Goal: Transaction & Acquisition: Obtain resource

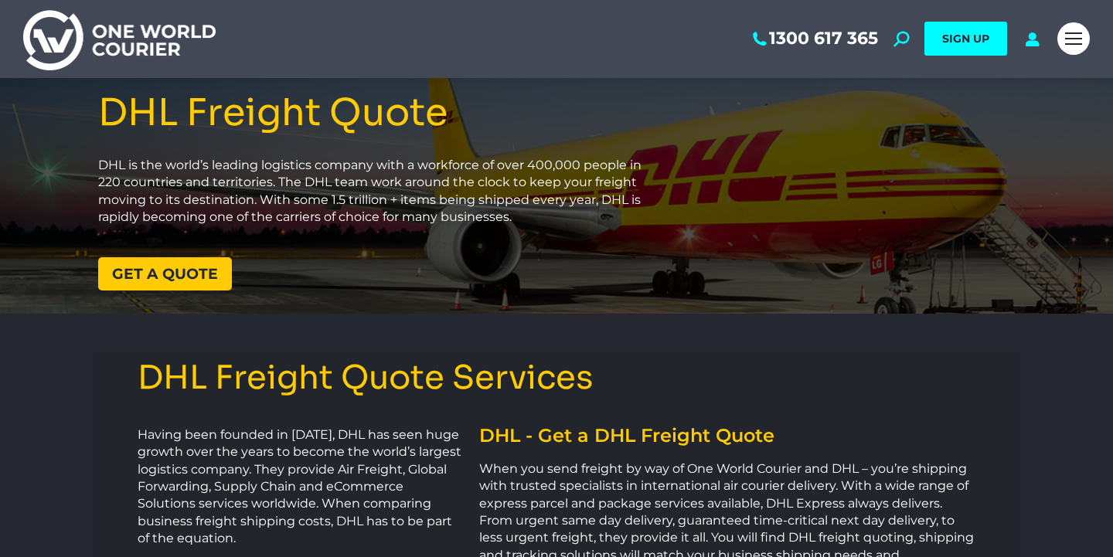
scroll to position [22, 0]
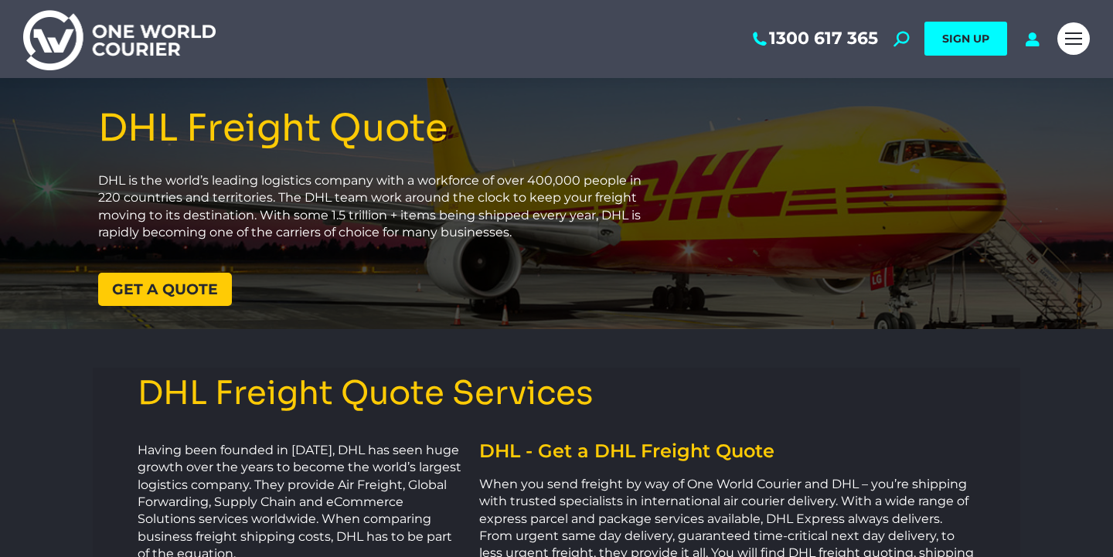
click at [177, 300] on link "Get a quote" at bounding box center [165, 289] width 134 height 33
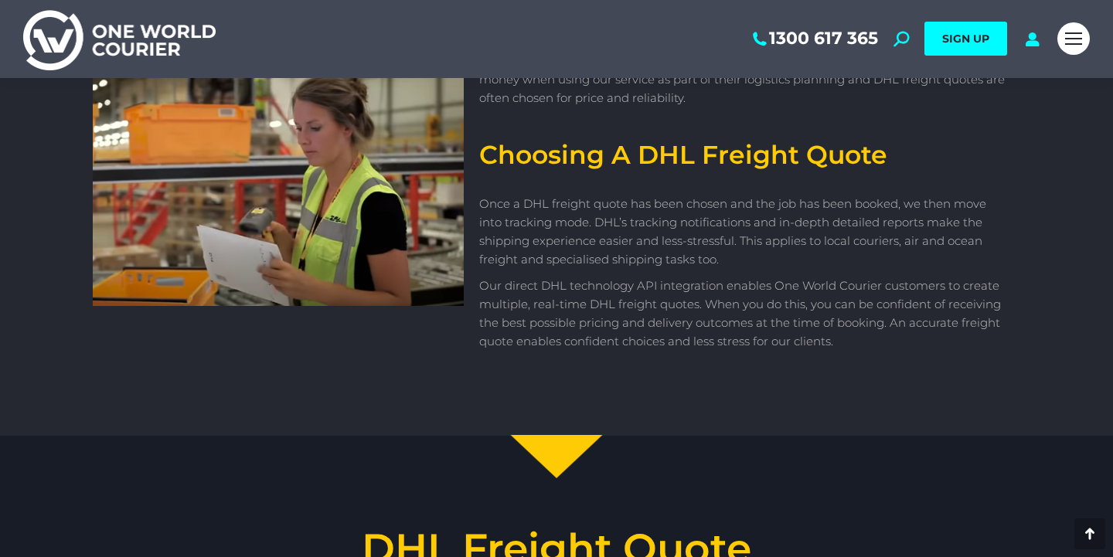
scroll to position [1702, 0]
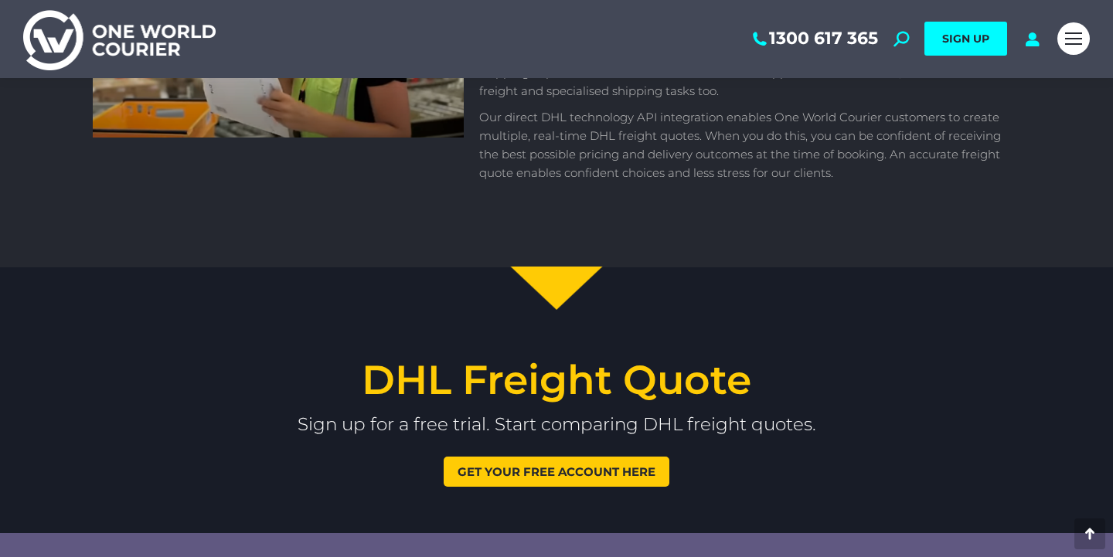
click at [570, 473] on span "Get your free account here" at bounding box center [557, 472] width 198 height 12
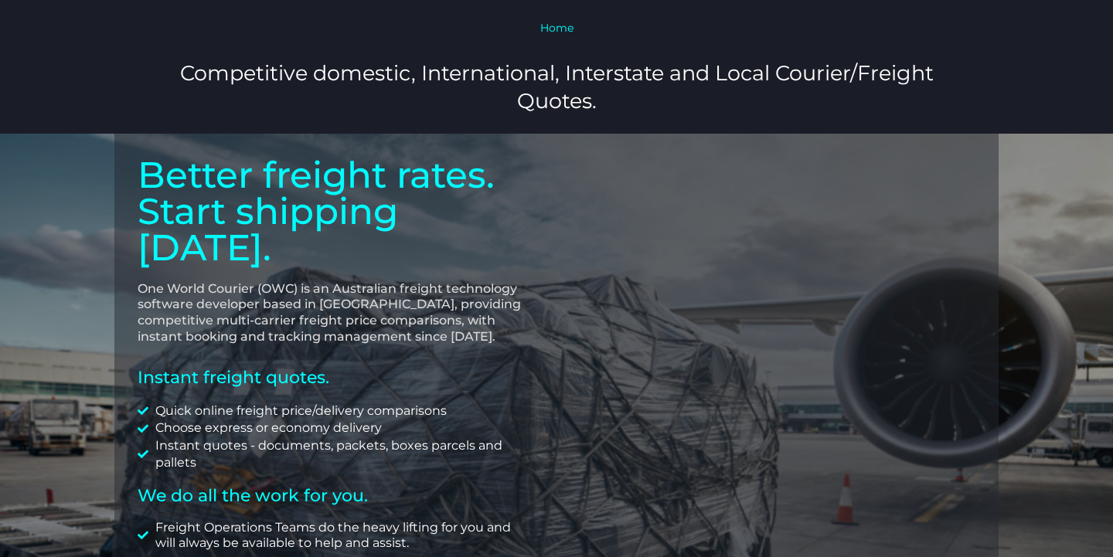
click at [559, 28] on link "Home" at bounding box center [556, 28] width 33 height 14
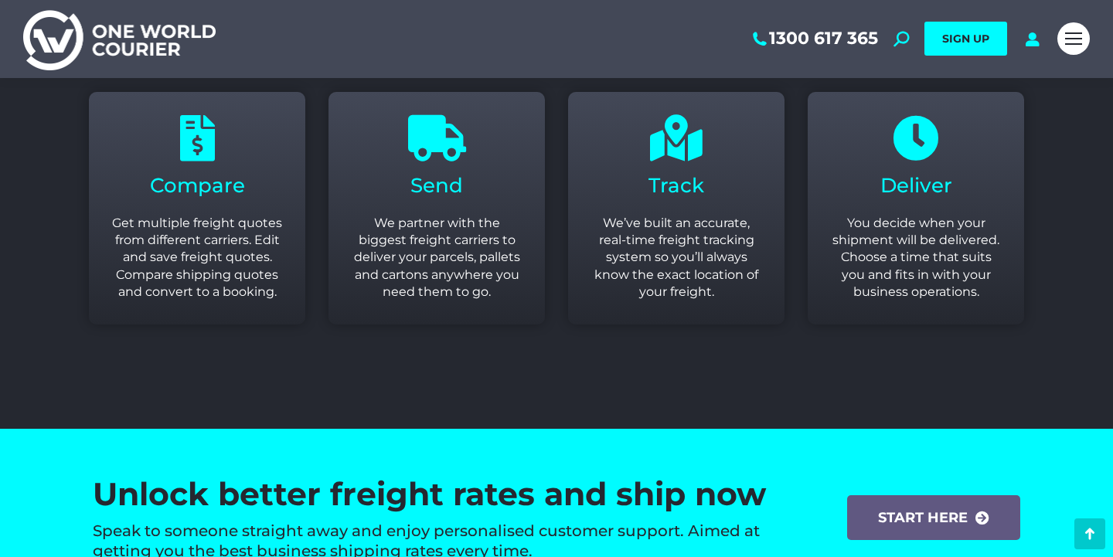
scroll to position [2003, 0]
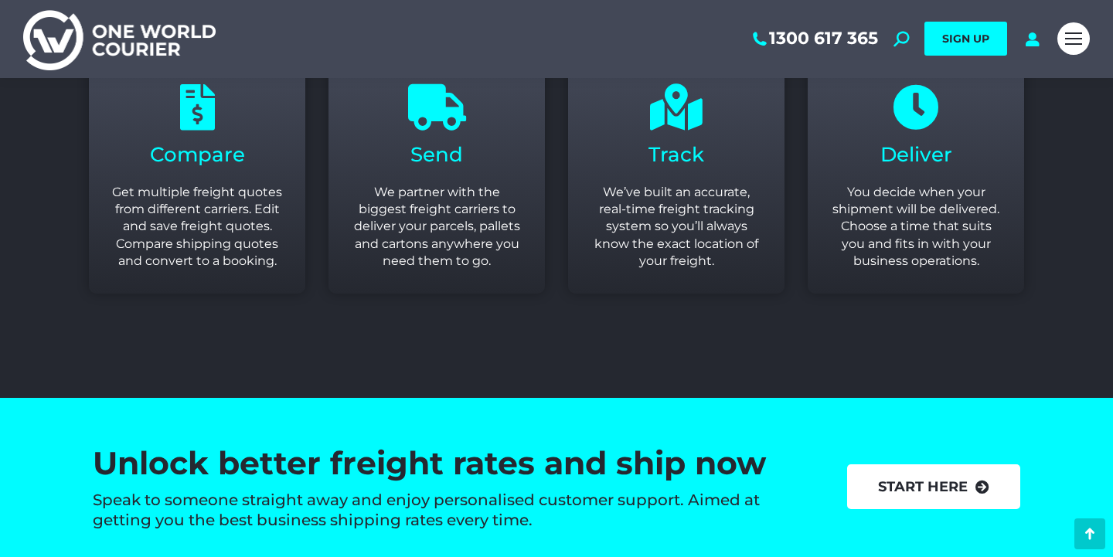
click at [925, 484] on link "start here" at bounding box center [933, 487] width 173 height 45
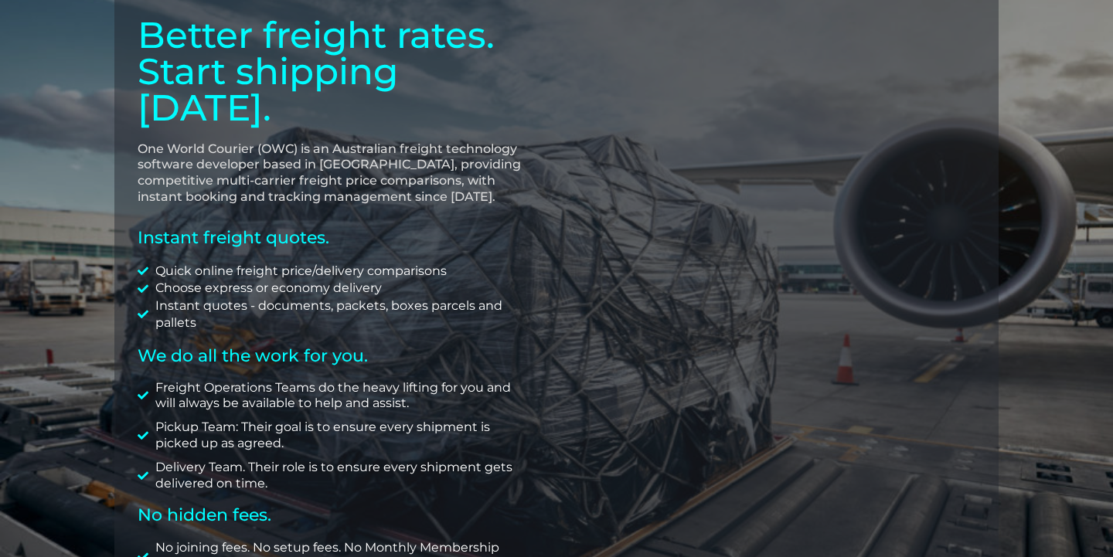
scroll to position [153, 0]
